Goal: Use online tool/utility: Use online tool/utility

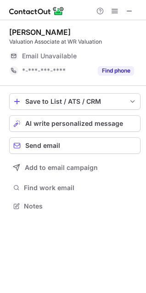
scroll to position [4, 4]
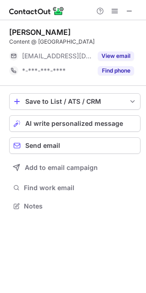
scroll to position [199, 146]
